Goal: Find contact information: Find contact information

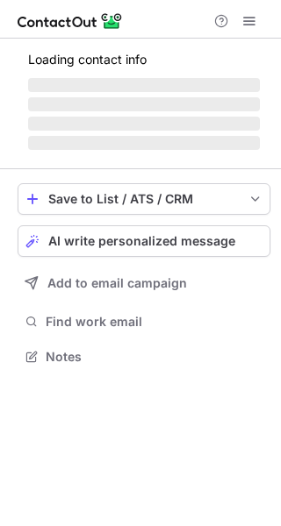
scroll to position [355, 281]
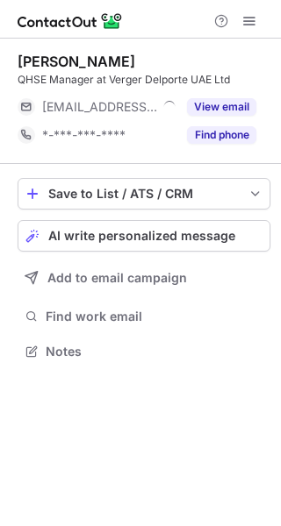
scroll to position [340, 281]
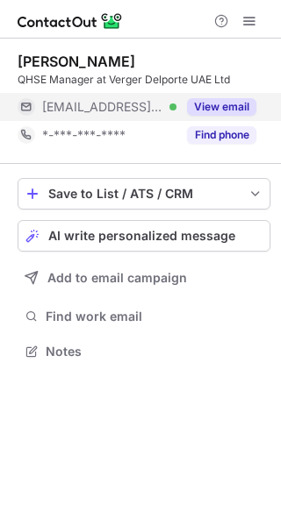
click at [229, 106] on button "View email" at bounding box center [221, 107] width 69 height 18
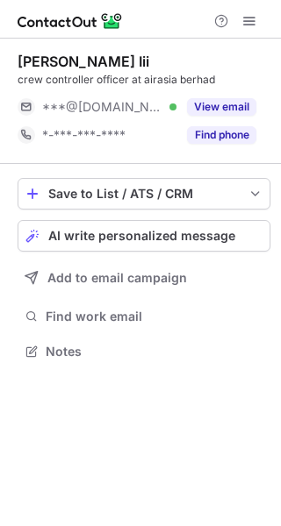
scroll to position [340, 281]
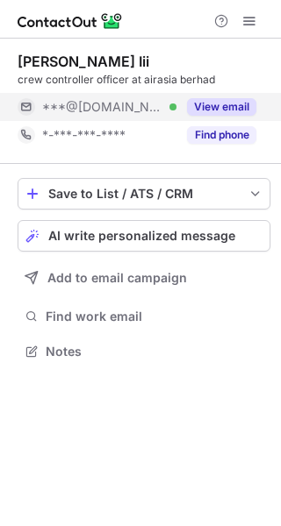
click at [242, 108] on button "View email" at bounding box center [221, 107] width 69 height 18
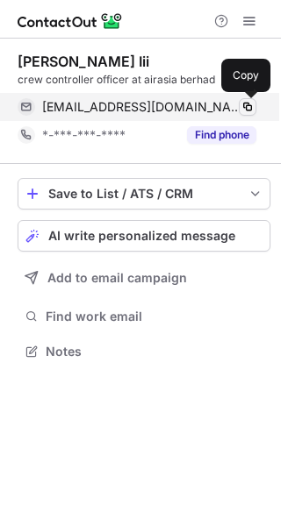
click at [250, 108] on span at bounding box center [247, 107] width 14 height 14
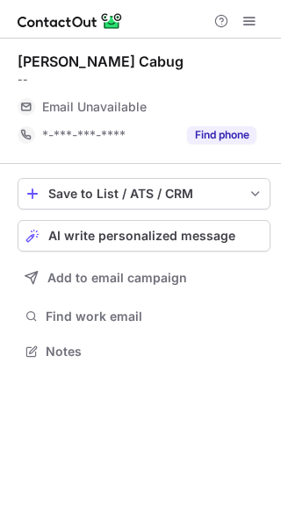
scroll to position [340, 281]
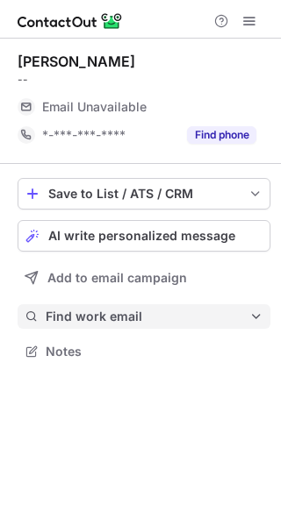
scroll to position [340, 281]
